Goal: Information Seeking & Learning: Learn about a topic

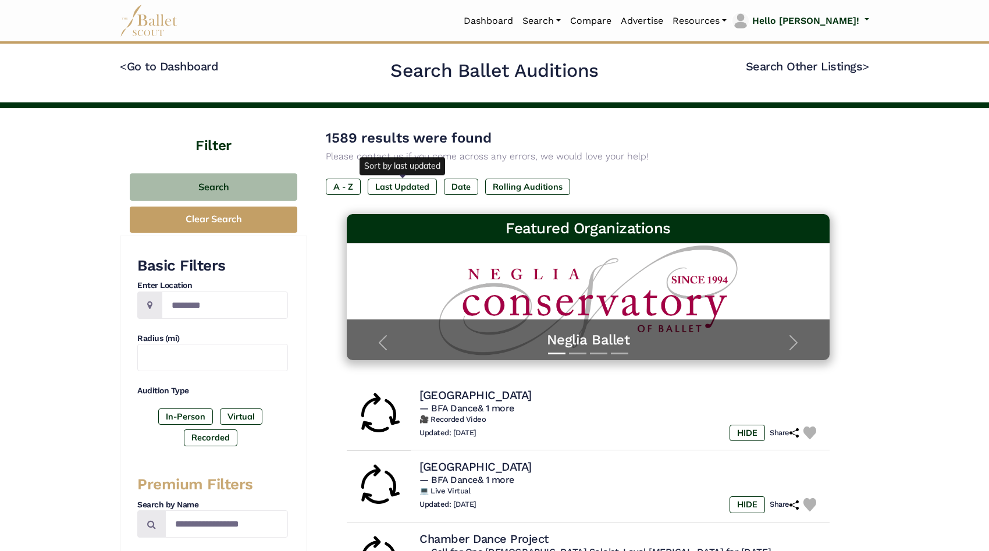
scroll to position [117, 0]
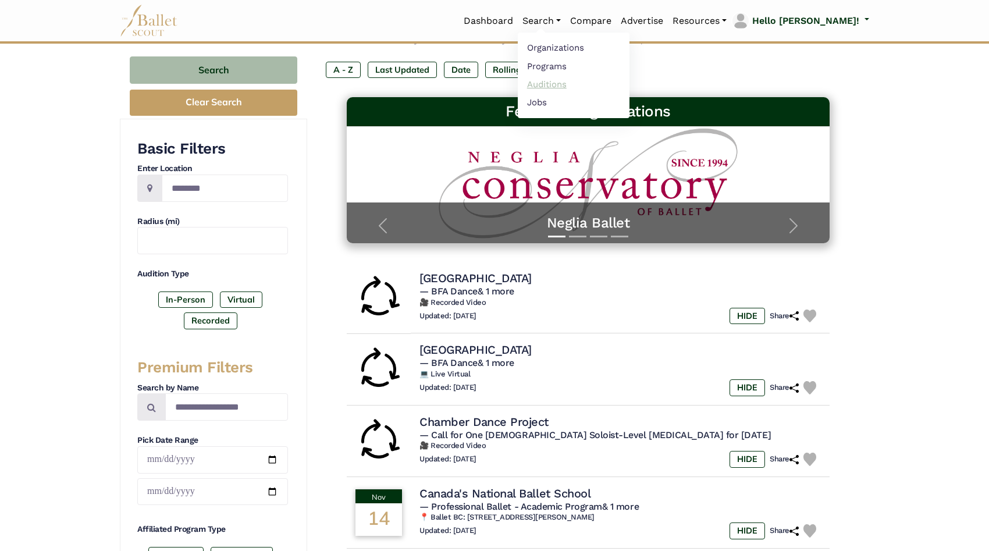
click at [583, 83] on link "Auditions" at bounding box center [574, 84] width 112 height 18
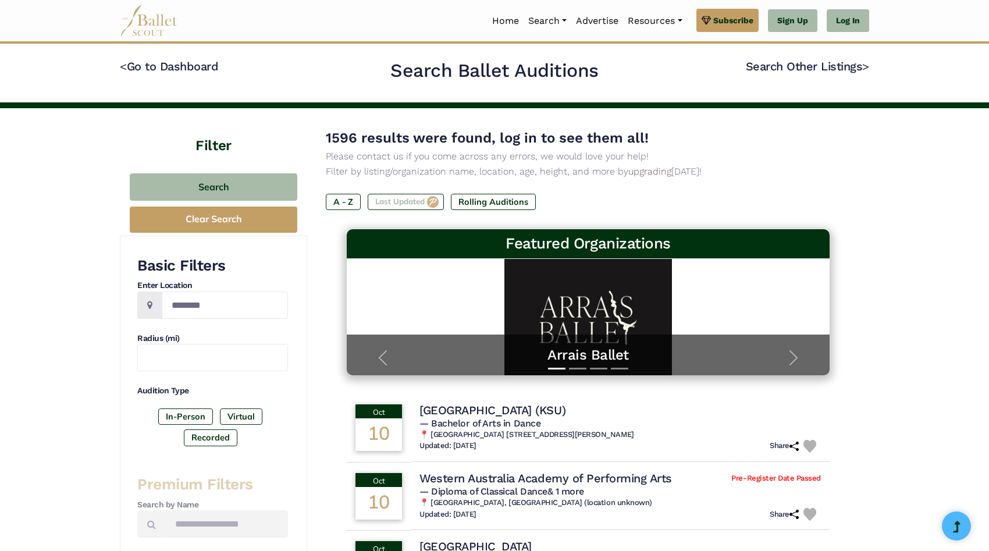
click at [430, 200] on label "Last Updated" at bounding box center [406, 202] width 76 height 16
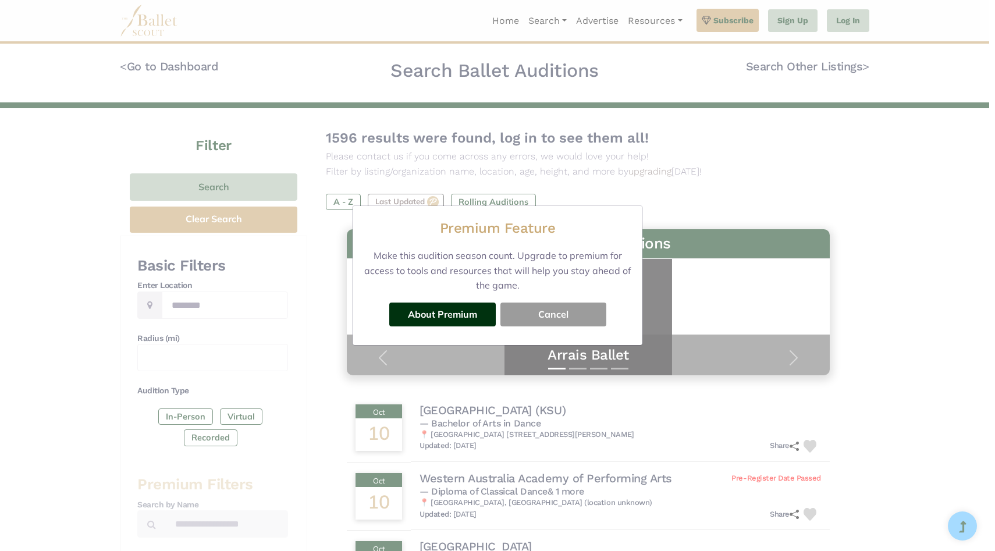
click at [544, 315] on button "Cancel" at bounding box center [553, 314] width 106 height 23
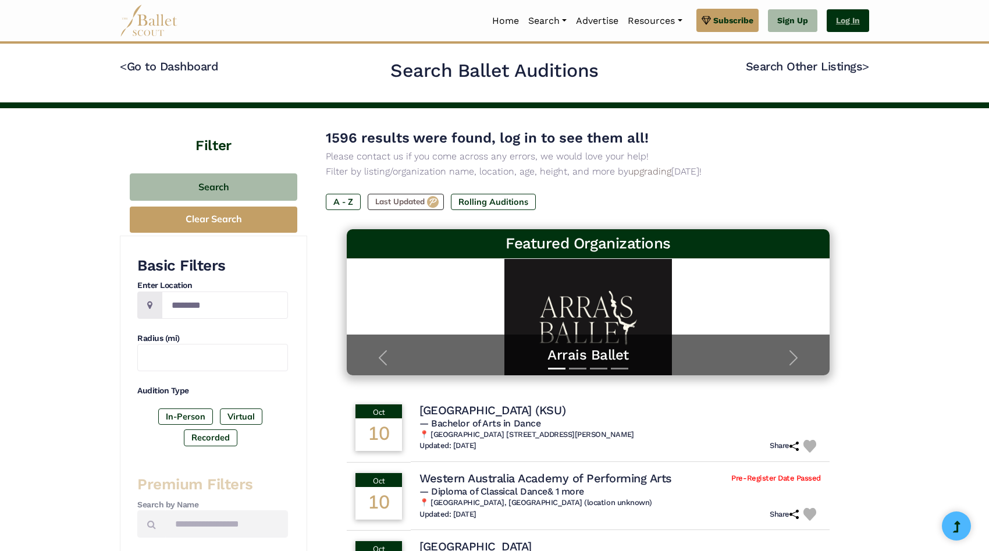
click at [853, 10] on link "Log In" at bounding box center [848, 20] width 42 height 23
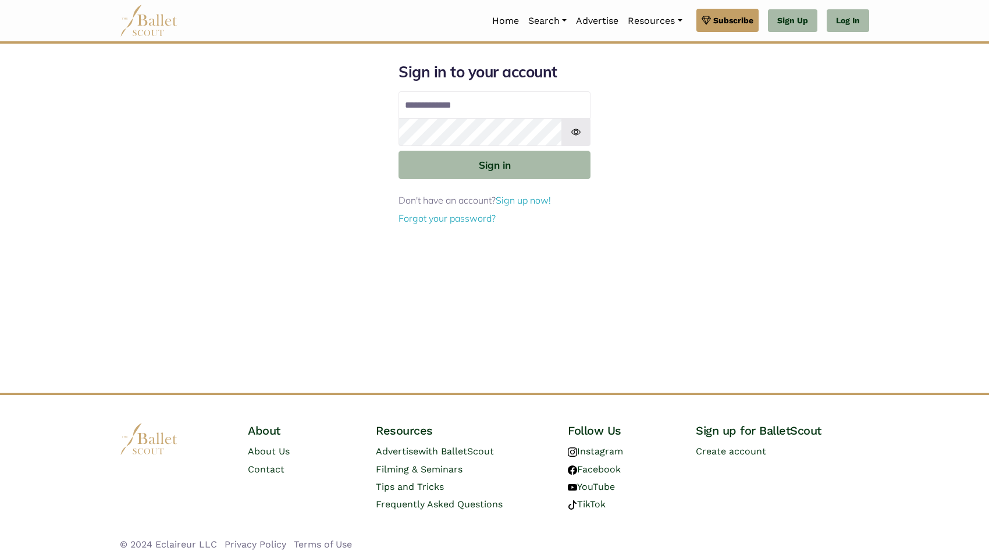
type input "**********"
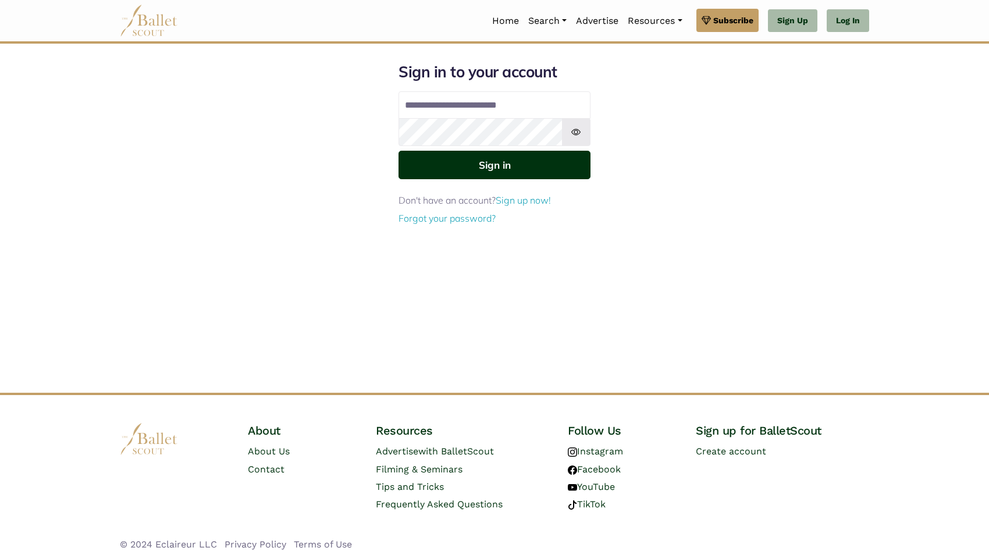
click at [542, 170] on button "Sign in" at bounding box center [495, 165] width 192 height 29
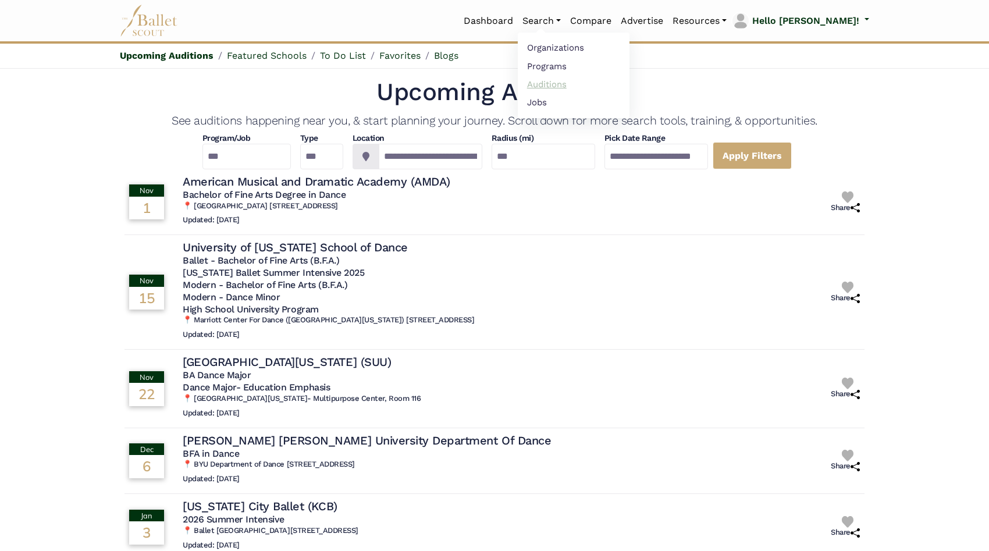
click at [581, 87] on link "Auditions" at bounding box center [574, 84] width 112 height 18
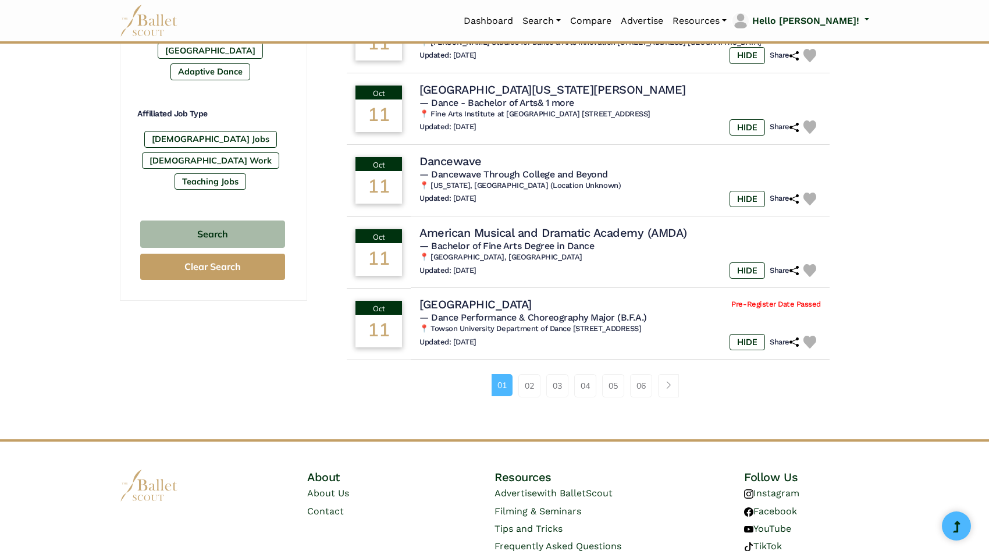
scroll to position [665, 0]
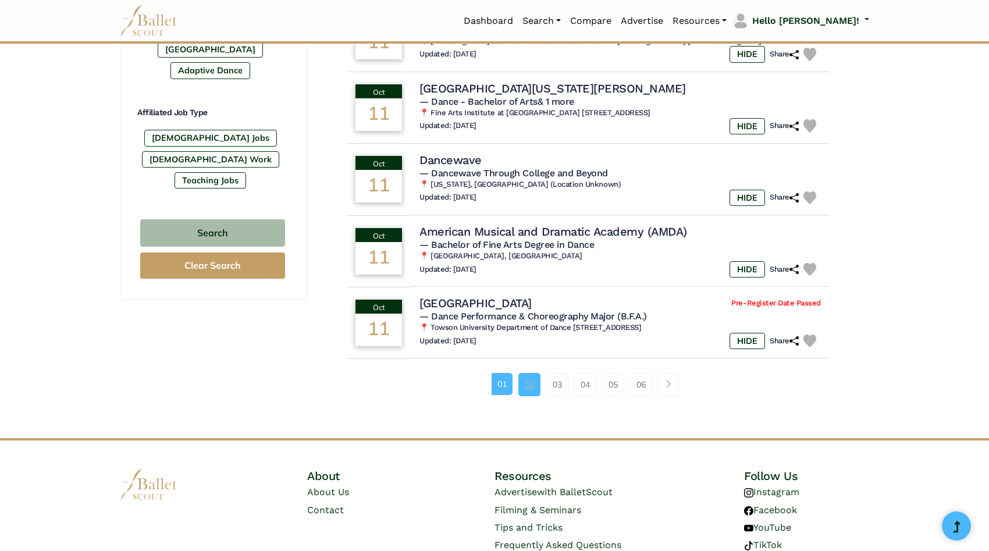
click at [528, 385] on link "02" at bounding box center [530, 384] width 22 height 23
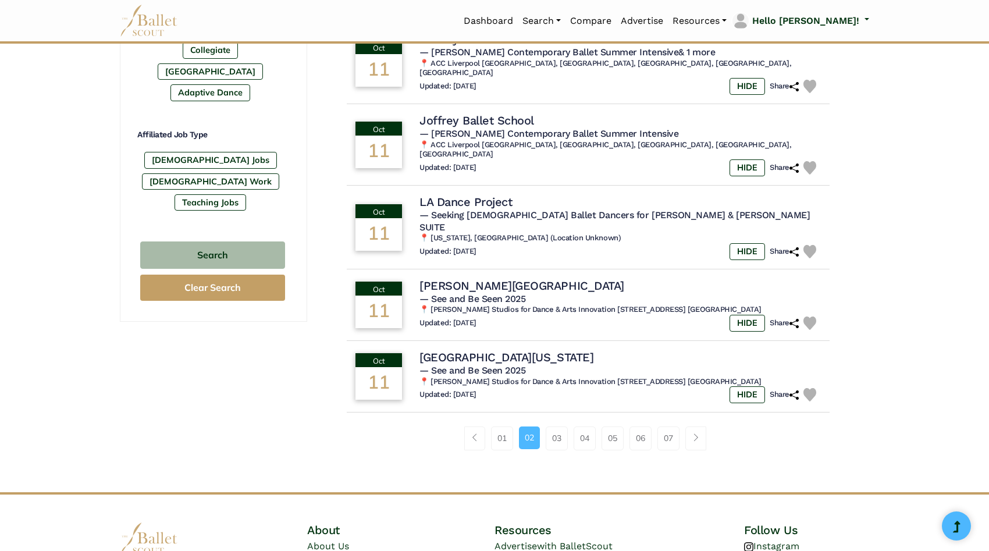
scroll to position [644, 0]
click at [548, 426] on link "03" at bounding box center [557, 437] width 22 height 23
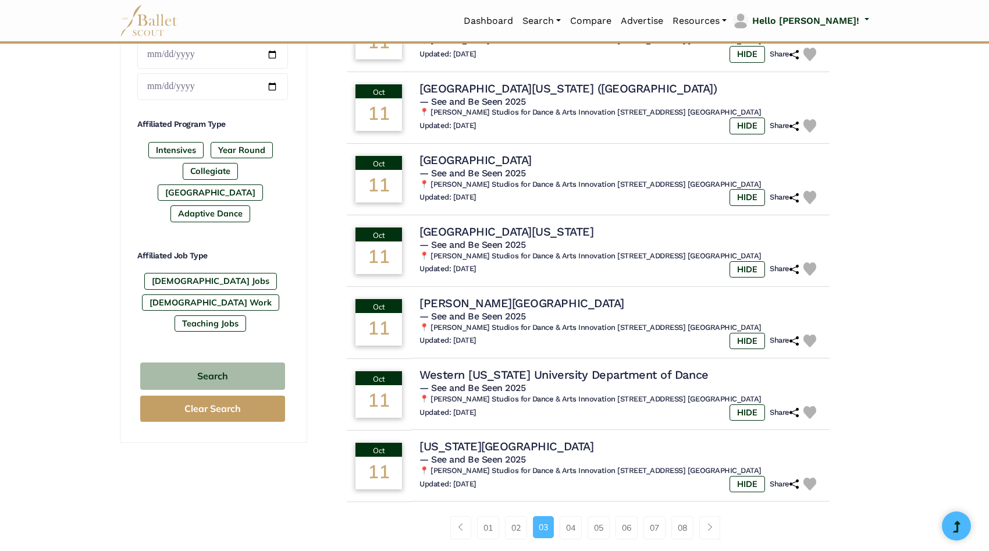
scroll to position [525, 0]
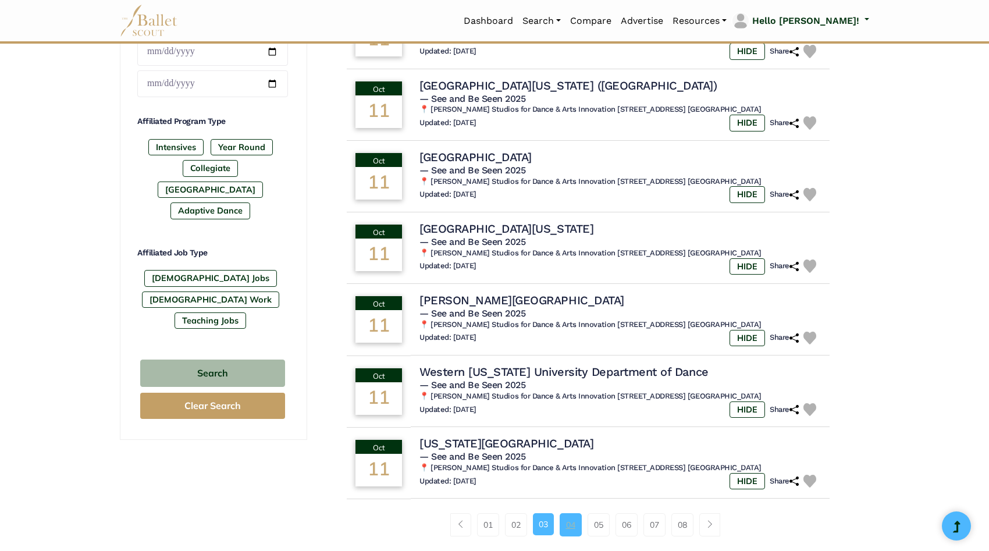
click at [562, 535] on link "04" at bounding box center [571, 524] width 22 height 23
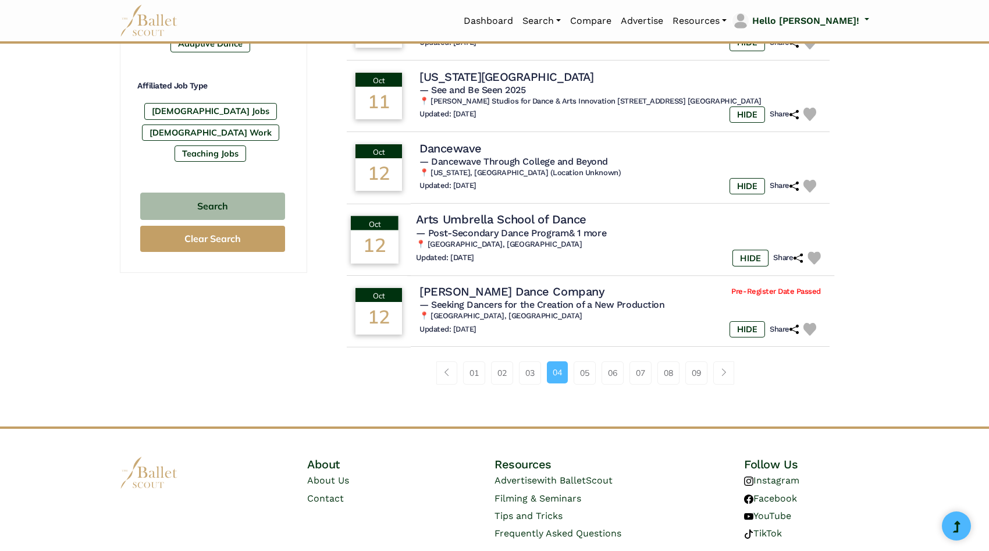
scroll to position [720, 0]
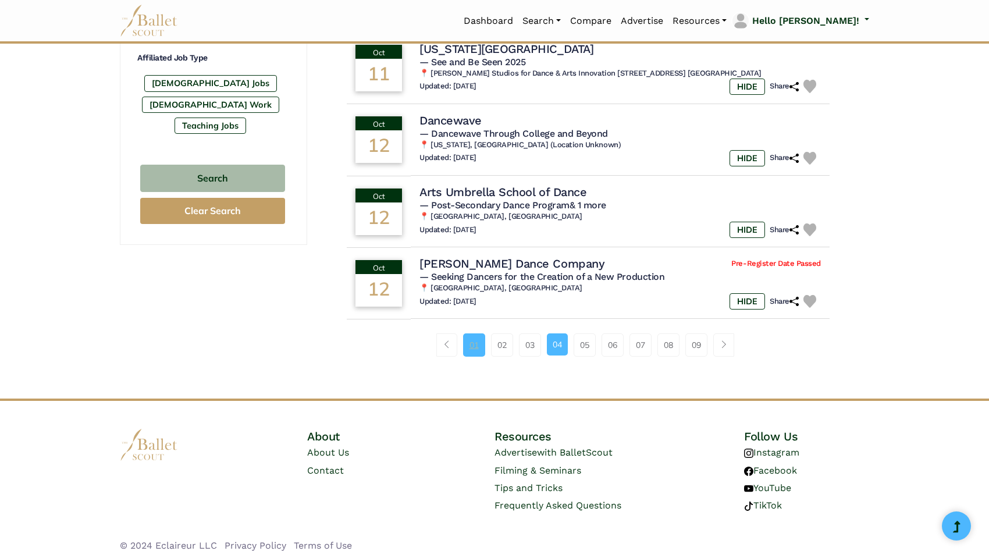
click at [466, 337] on link "01" at bounding box center [474, 344] width 22 height 23
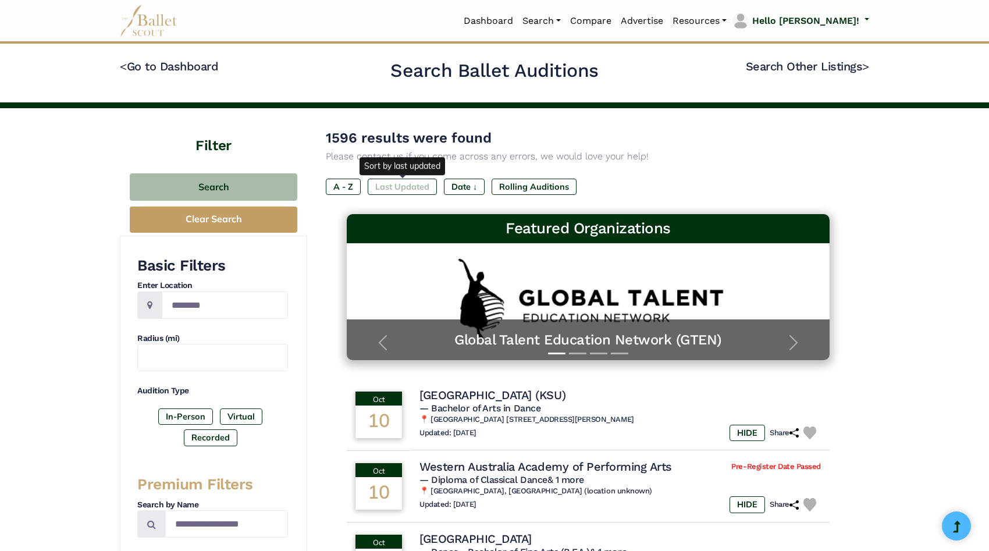
click at [391, 182] on label "Last Updated" at bounding box center [402, 187] width 69 height 16
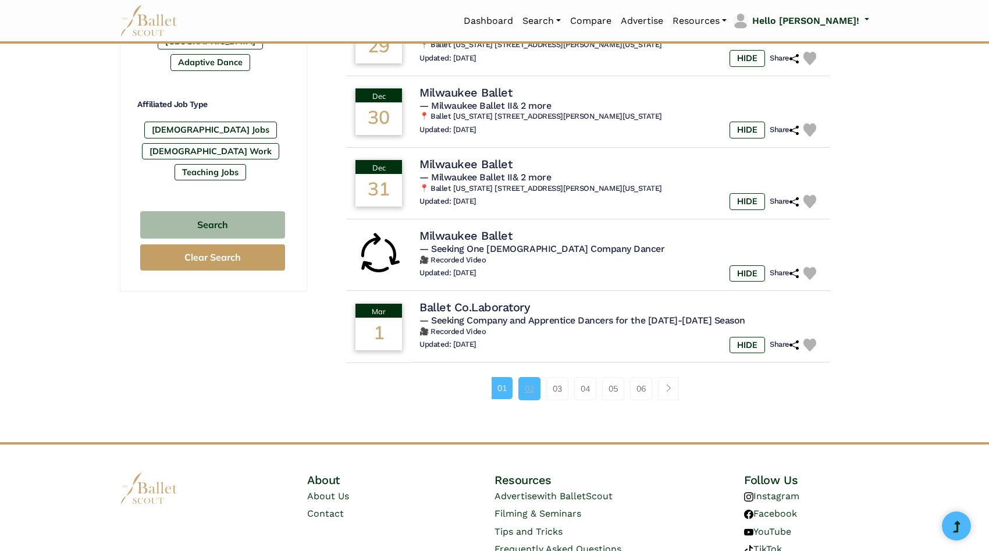
scroll to position [681, 0]
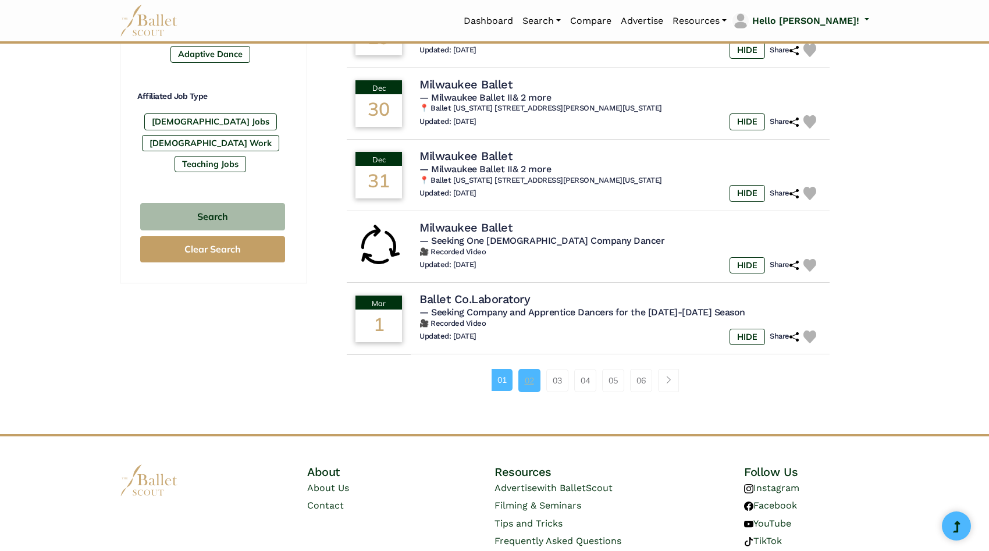
click at [523, 377] on link "02" at bounding box center [530, 380] width 22 height 23
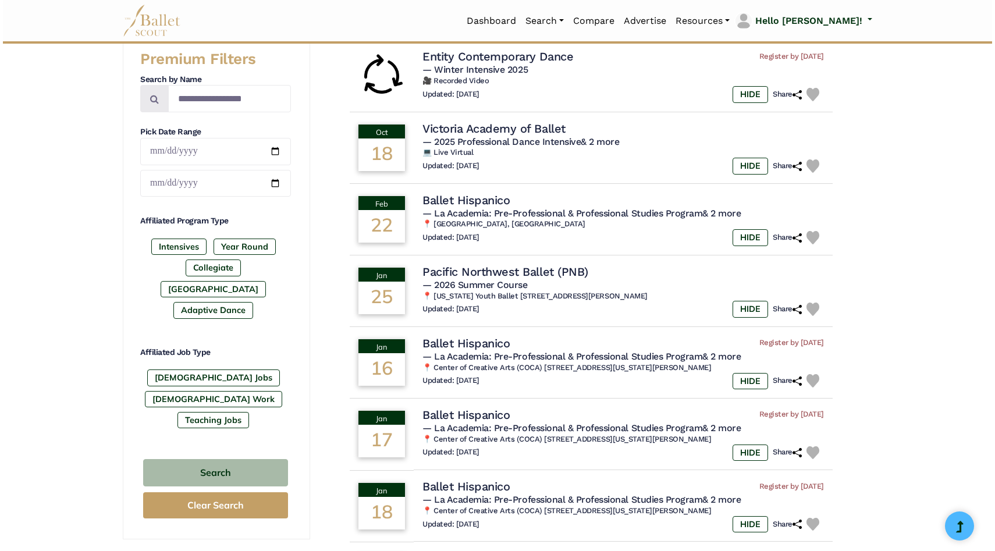
scroll to position [427, 0]
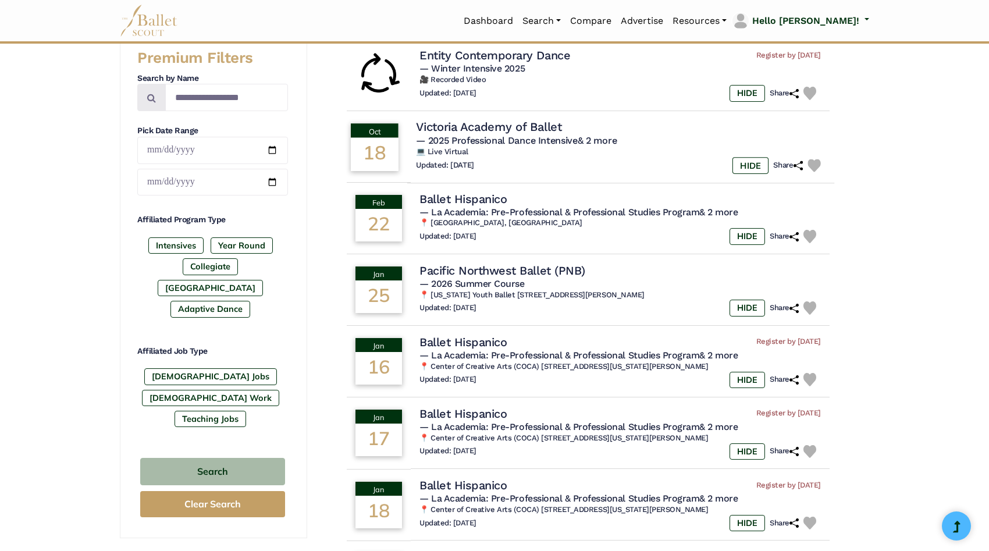
click at [516, 139] on span "— 2025 Professional Dance Intensive & 2 more" at bounding box center [516, 139] width 201 height 11
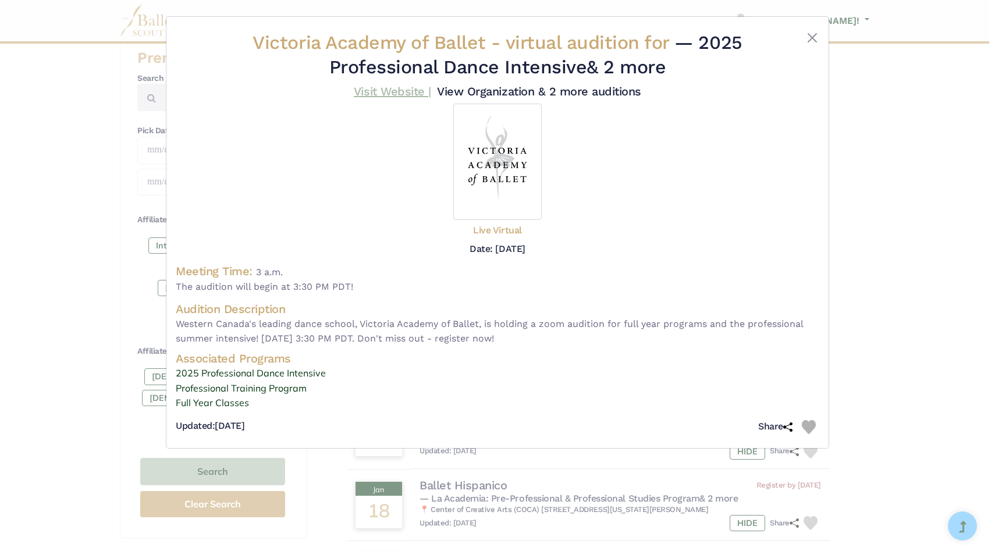
click at [409, 93] on link "Visit Website |" at bounding box center [392, 91] width 77 height 14
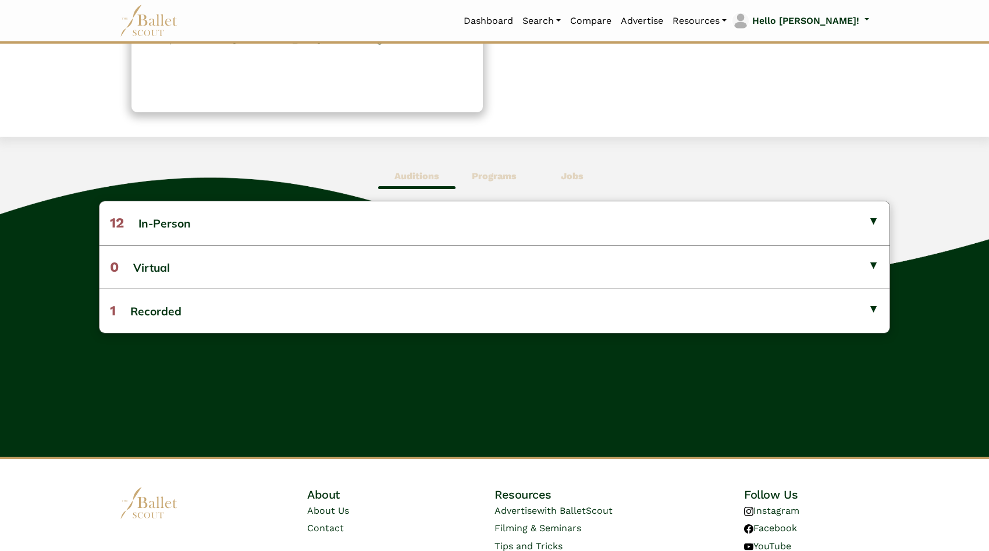
scroll to position [245, 0]
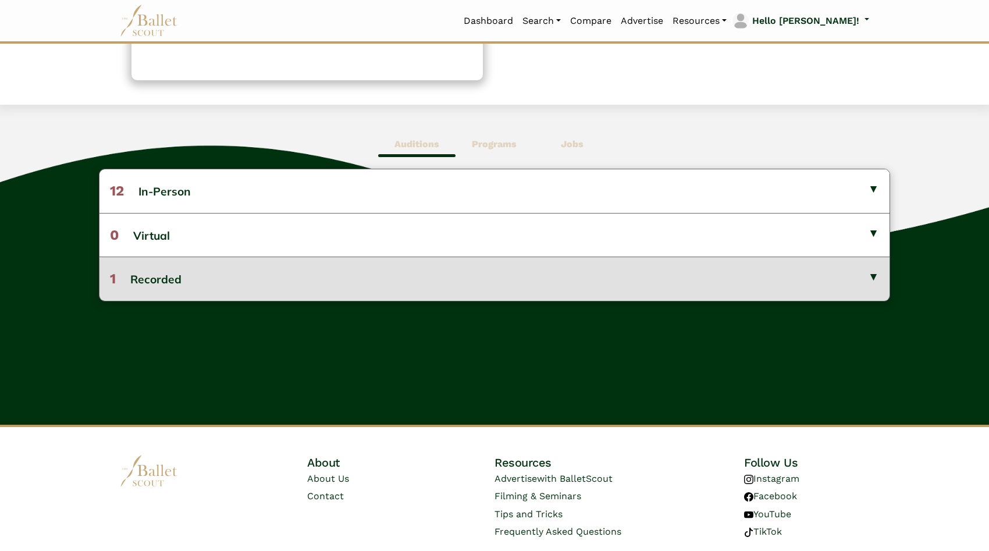
click at [599, 279] on button "1 Recorded" at bounding box center [495, 279] width 790 height 44
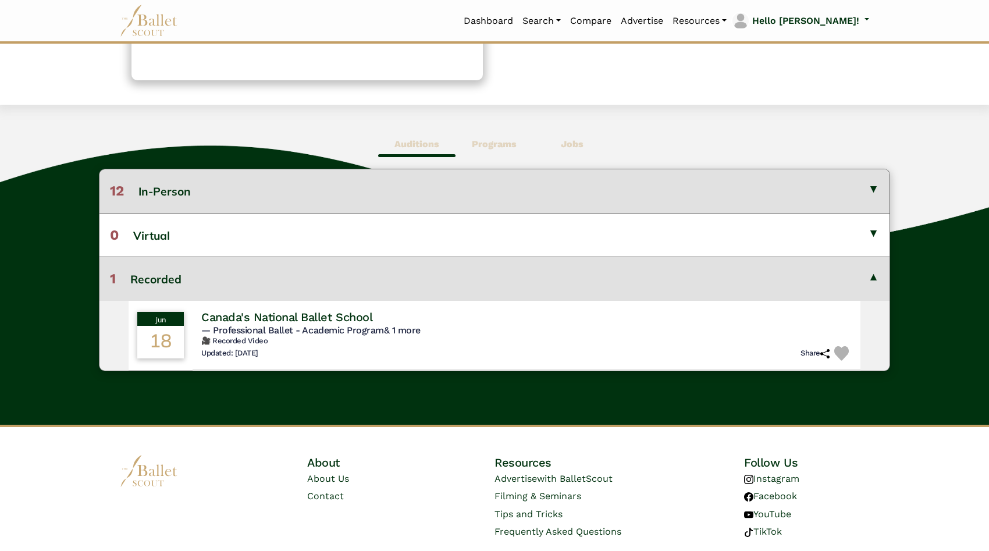
click at [605, 193] on button "12 In-Person" at bounding box center [495, 190] width 790 height 43
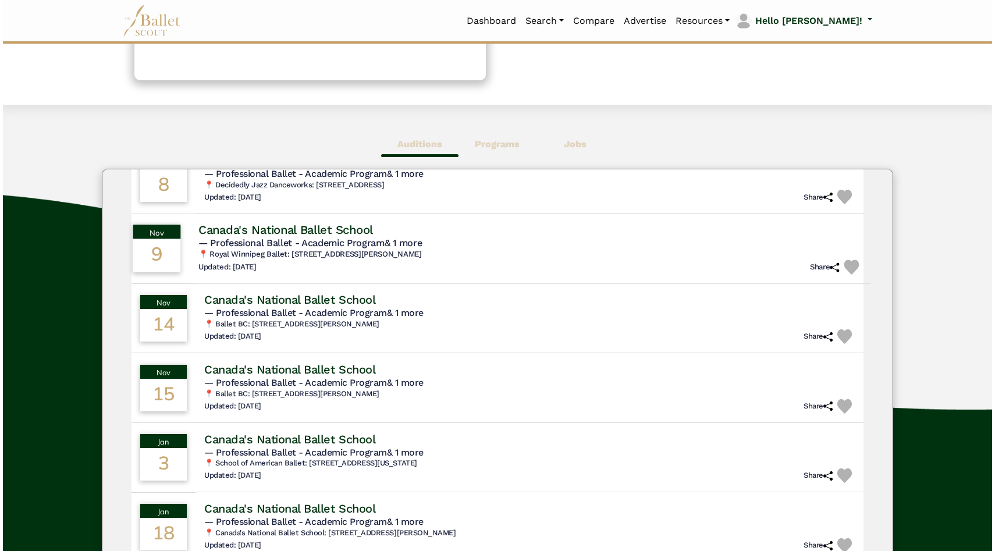
scroll to position [151, 0]
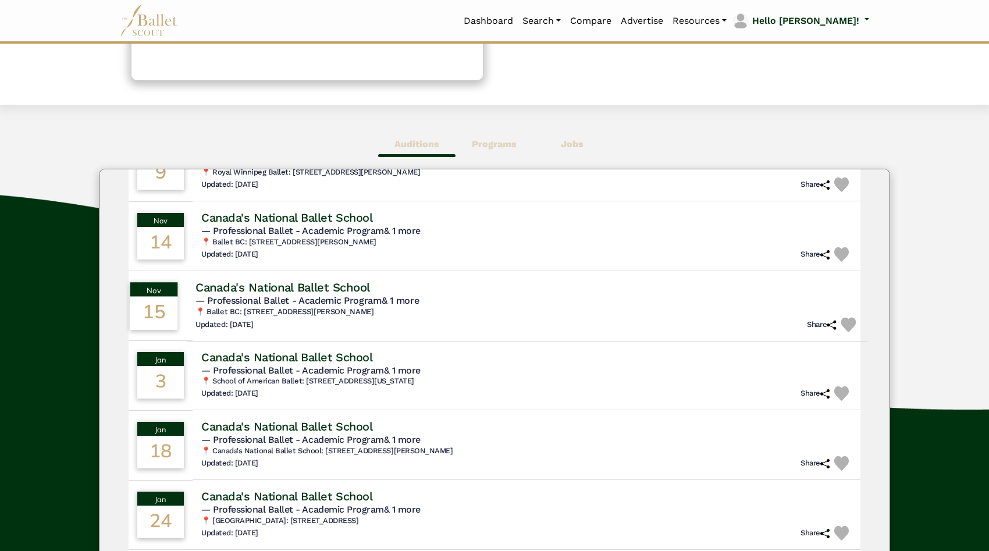
click at [364, 303] on span "— Professional Ballet - Academic Program & 1 more" at bounding box center [308, 300] width 224 height 11
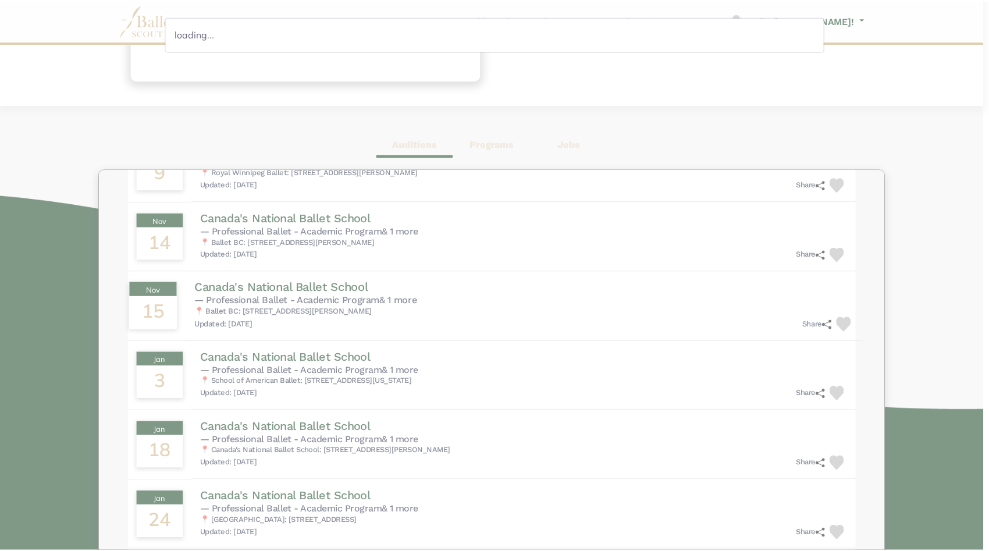
scroll to position [150, 0]
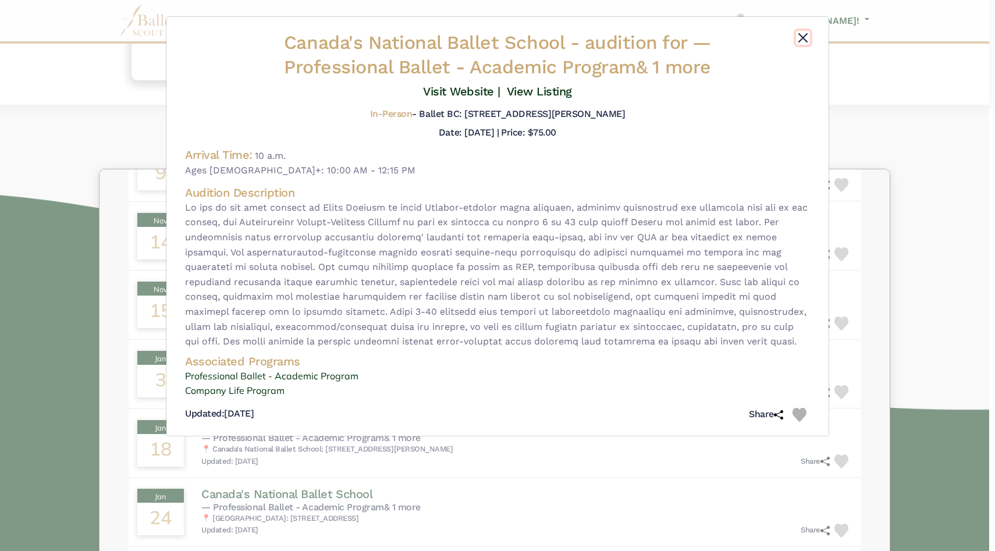
click at [805, 39] on button "Close" at bounding box center [803, 38] width 14 height 14
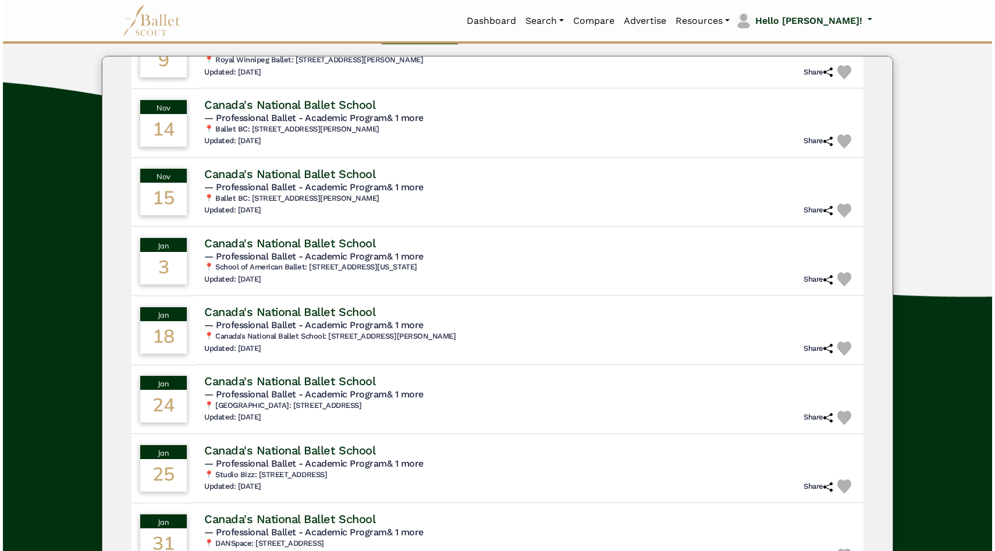
scroll to position [389, 0]
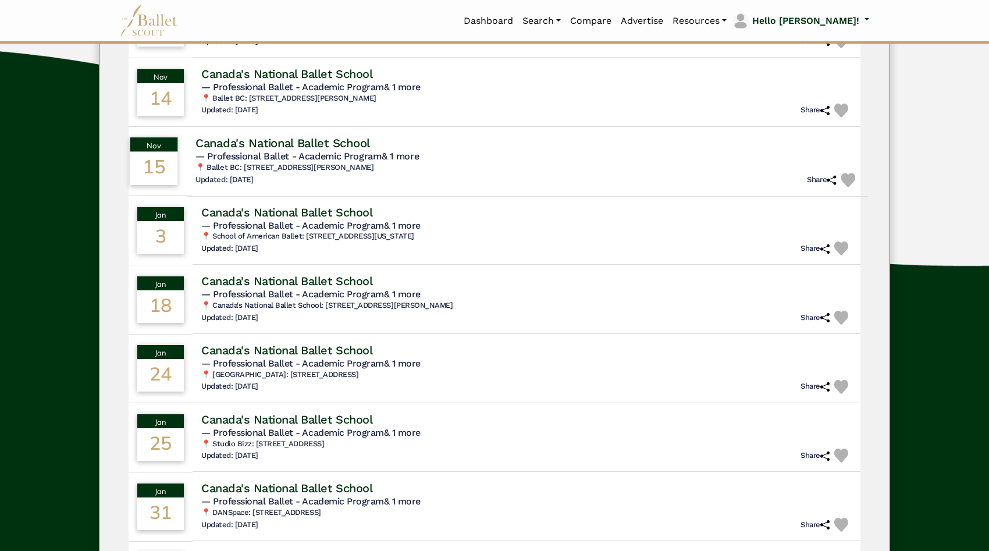
click at [654, 171] on h6 "📍 Ballet BC: 1286 Cartwright St, Vancouver, BC V6H 3R8" at bounding box center [527, 168] width 663 height 10
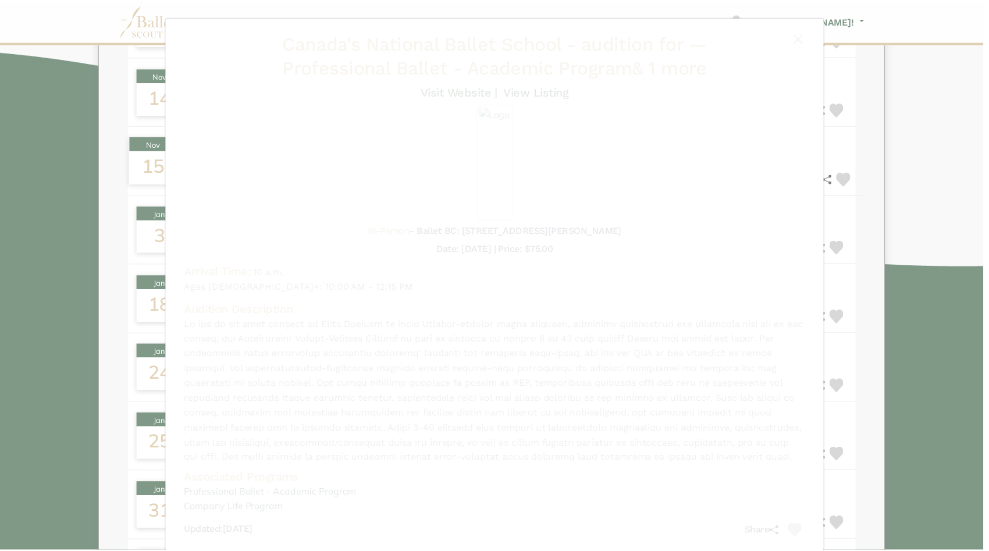
scroll to position [150, 0]
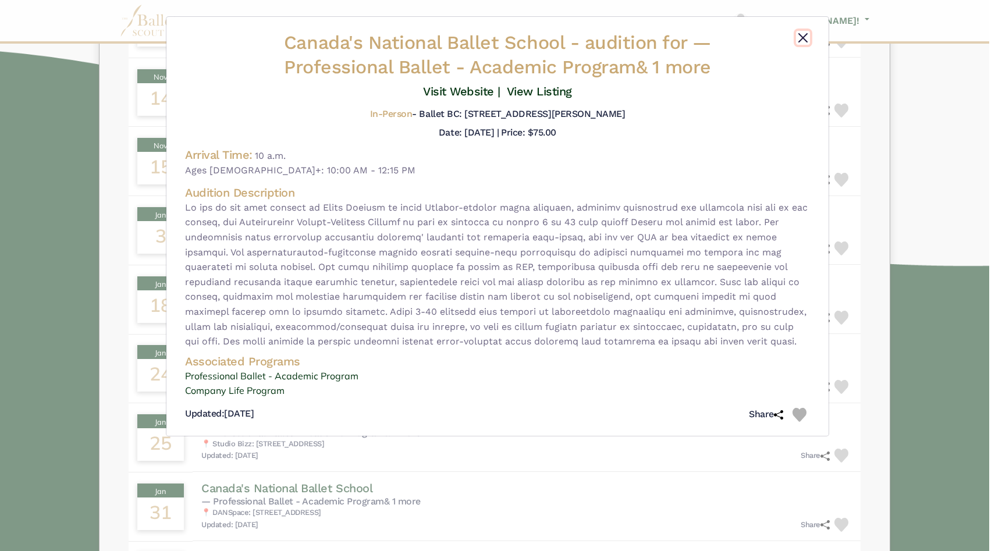
click at [800, 37] on button "Close" at bounding box center [803, 38] width 14 height 14
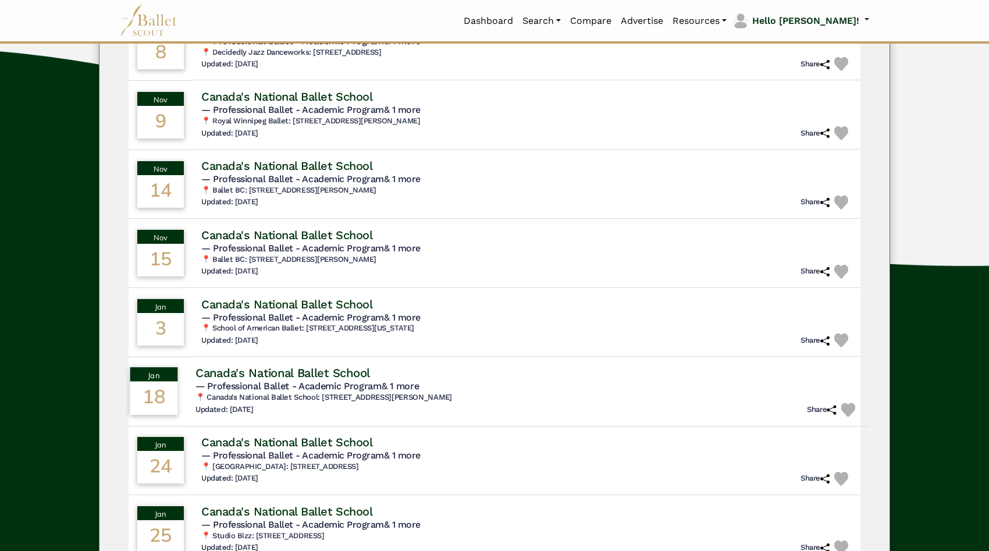
scroll to position [0, 0]
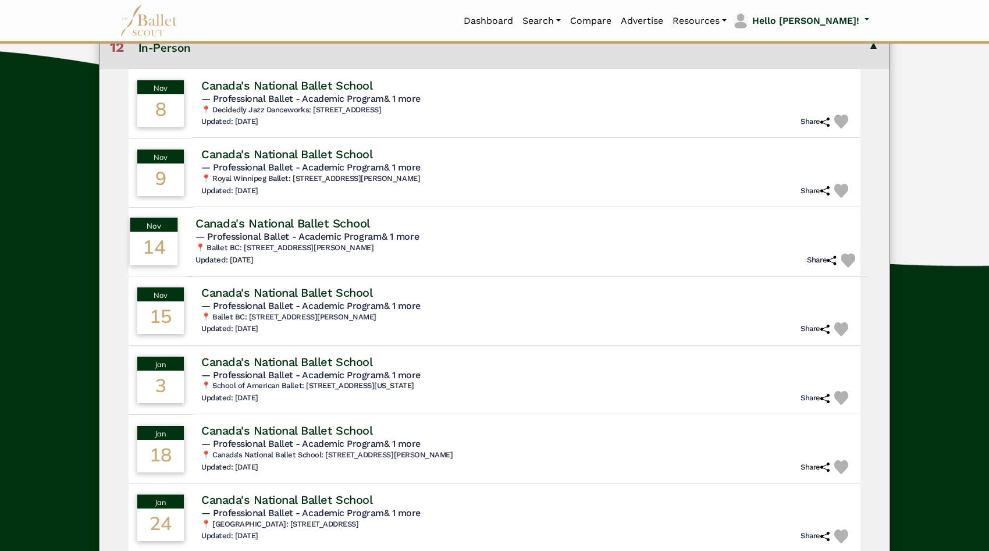
click at [672, 239] on h5 "— Professional Ballet - Academic Program & 1 more" at bounding box center [527, 237] width 663 height 12
click at [305, 222] on h4 "Canada's National Ballet School" at bounding box center [283, 223] width 175 height 16
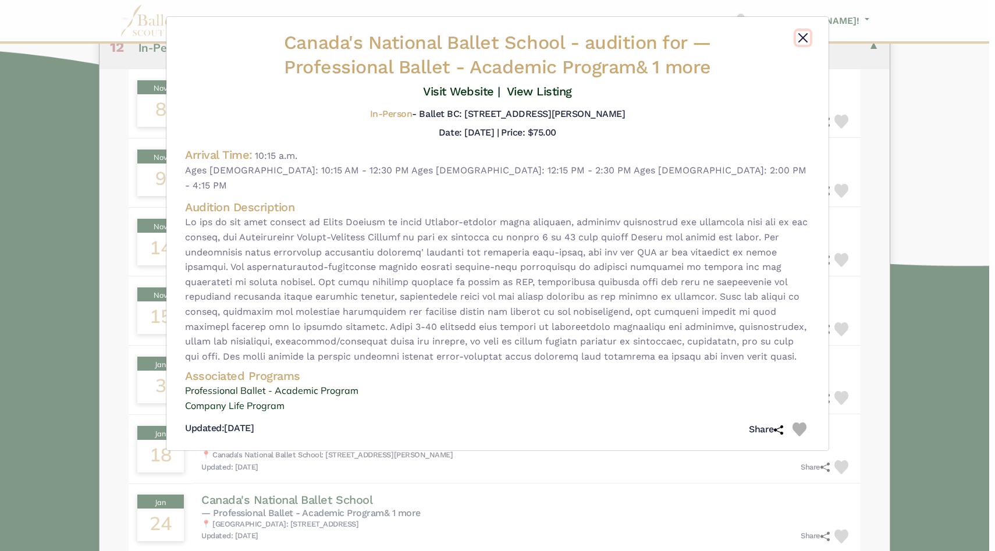
click at [802, 38] on button "Close" at bounding box center [803, 38] width 14 height 14
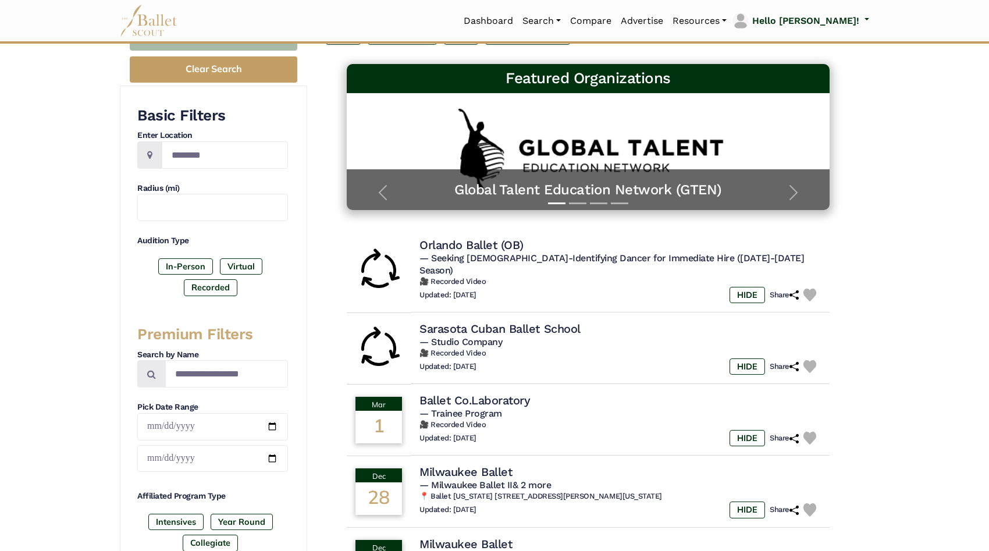
scroll to position [151, 0]
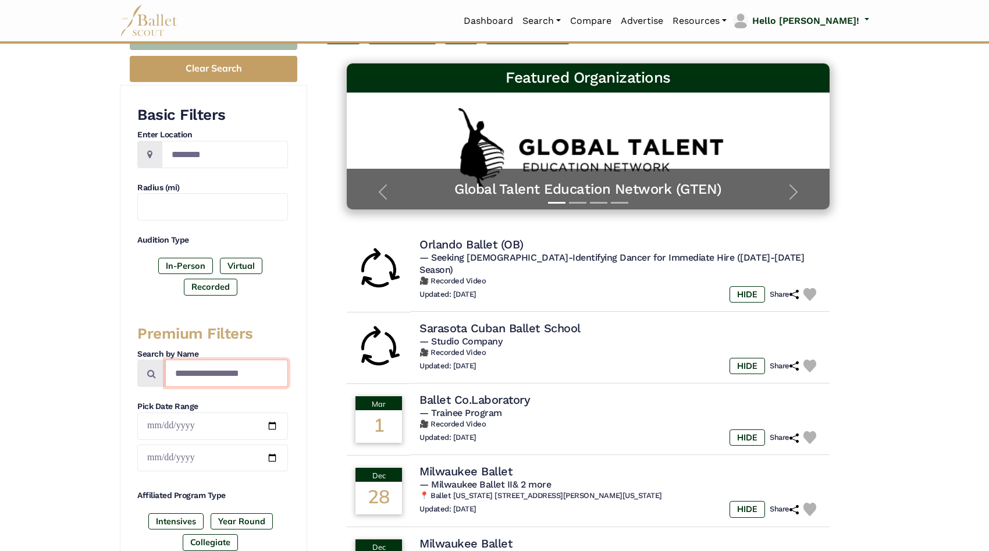
click at [211, 370] on input "Search by names..." at bounding box center [226, 373] width 123 height 27
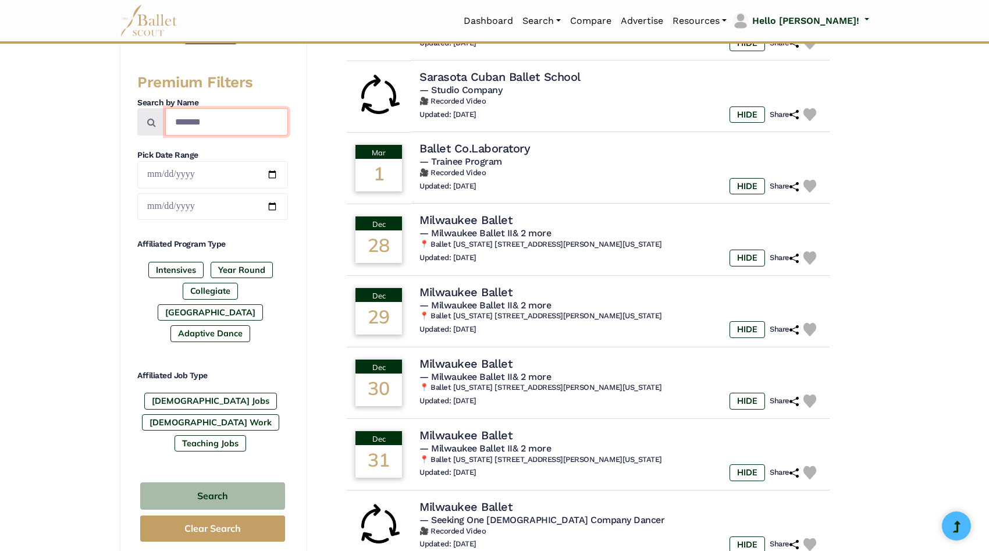
scroll to position [488, 0]
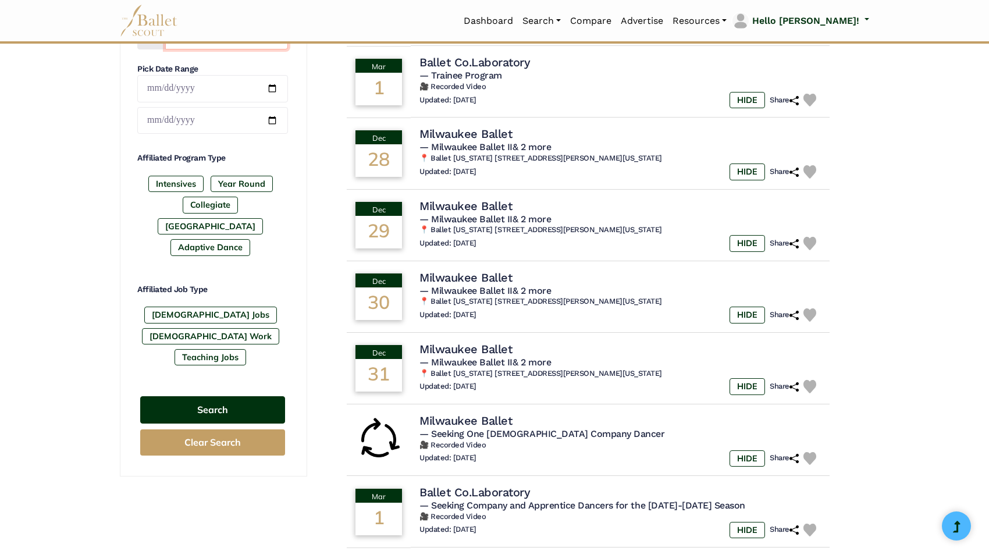
type input "*******"
click at [218, 396] on button "Search" at bounding box center [212, 409] width 145 height 27
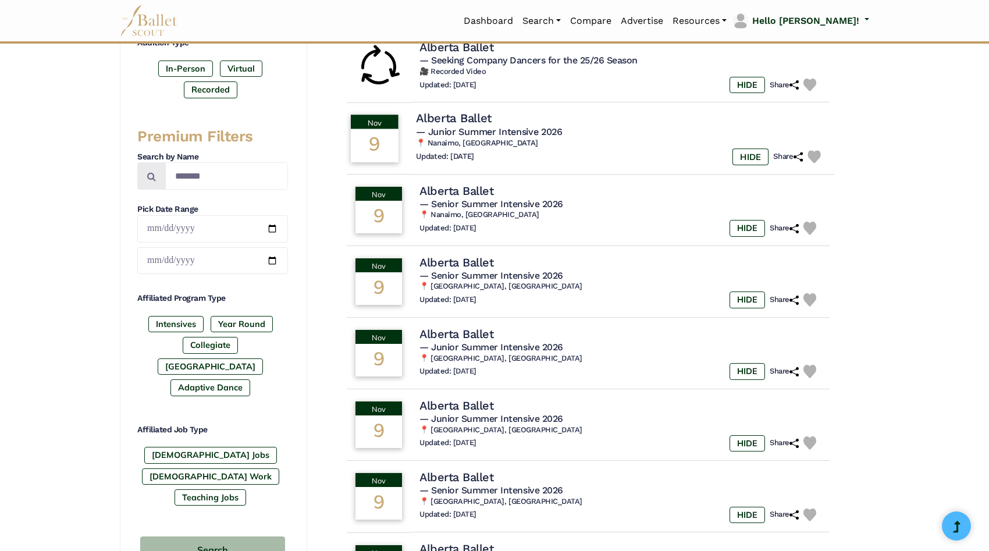
scroll to position [406, 0]
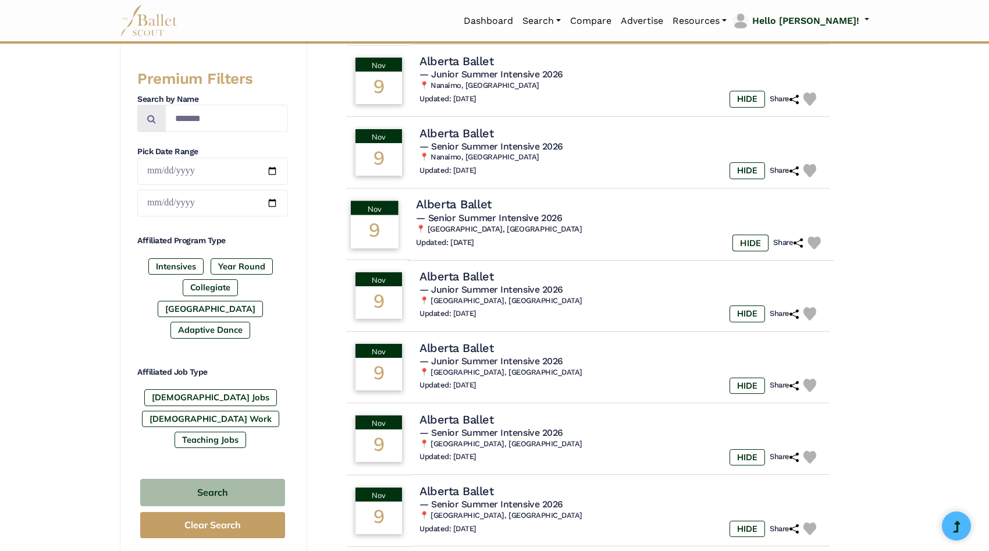
click at [471, 211] on h4 "Alberta Ballet" at bounding box center [454, 205] width 76 height 16
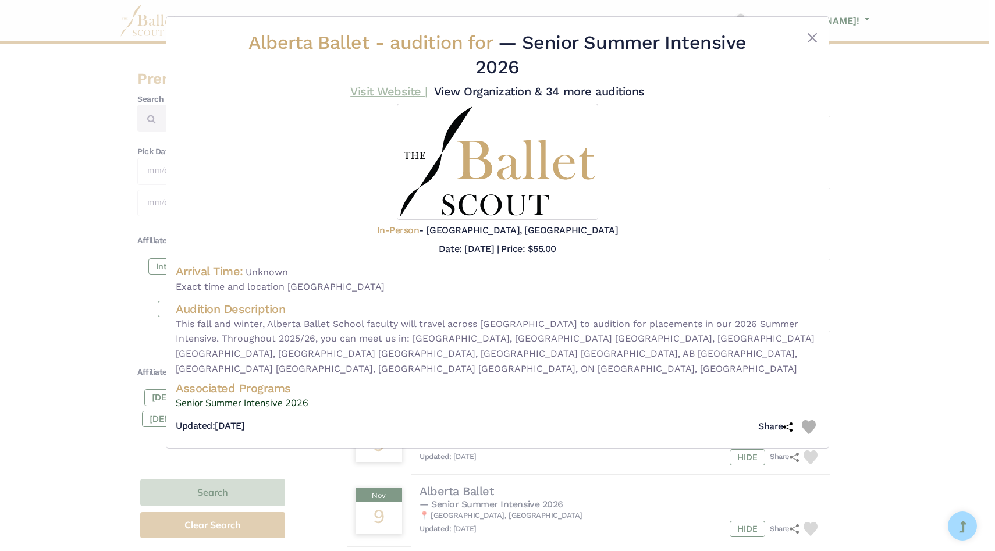
click at [389, 91] on link "Visit Website |" at bounding box center [388, 91] width 77 height 14
click at [812, 37] on button "Close" at bounding box center [812, 38] width 14 height 14
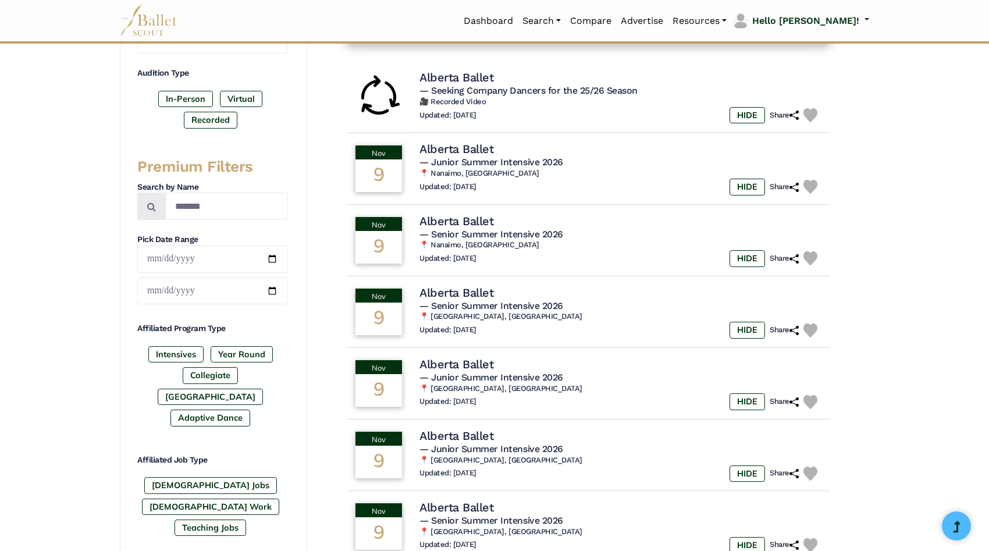
scroll to position [187, 0]
